Goal: Obtain resource: Obtain resource

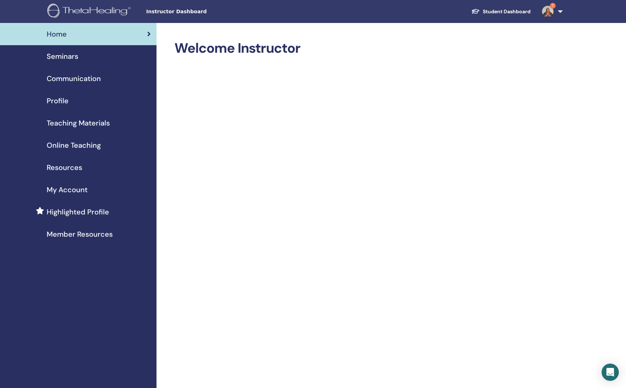
click at [83, 124] on span "Teaching Materials" at bounding box center [78, 123] width 63 height 11
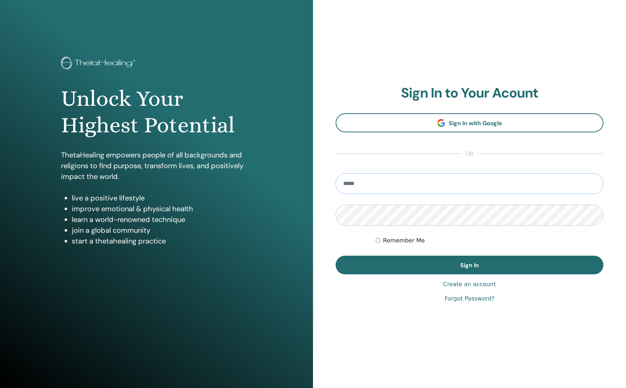
type input "**********"
click at [469, 265] on button "Sign In" at bounding box center [469, 265] width 268 height 19
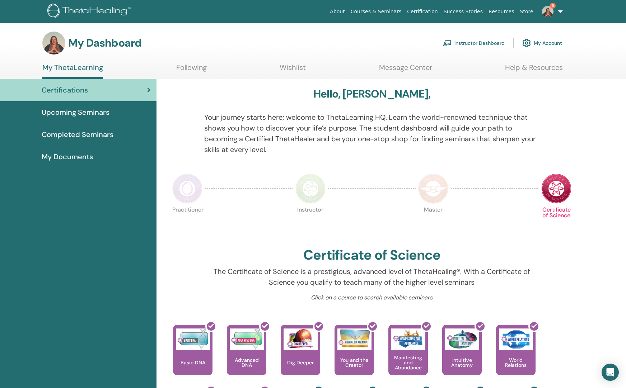
click at [492, 43] on link "Instructor Dashboard" at bounding box center [474, 43] width 62 height 16
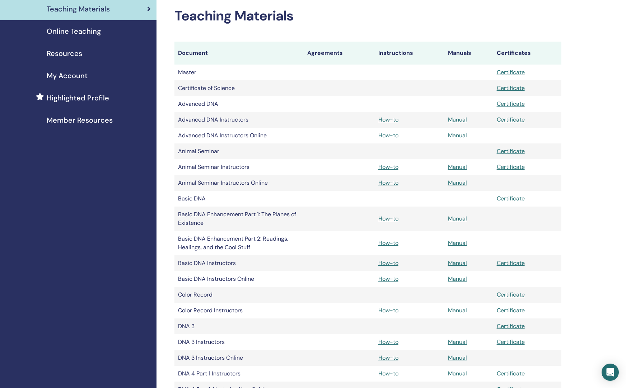
scroll to position [110, 0]
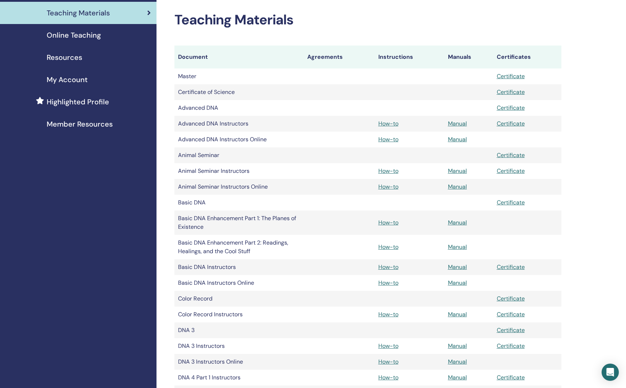
click at [391, 268] on link "How-to" at bounding box center [388, 267] width 20 height 8
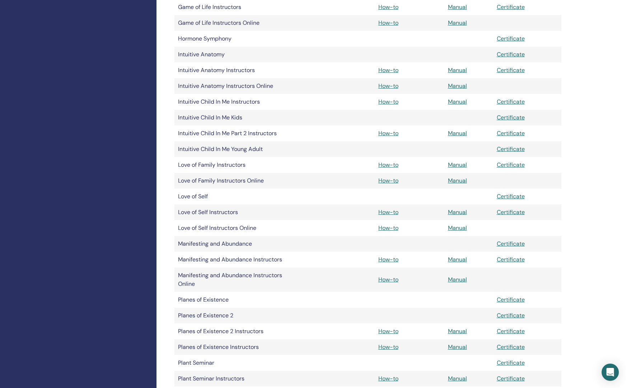
scroll to position [876, 0]
click at [388, 70] on link "How-to" at bounding box center [388, 71] width 20 height 8
